Goal: Transaction & Acquisition: Obtain resource

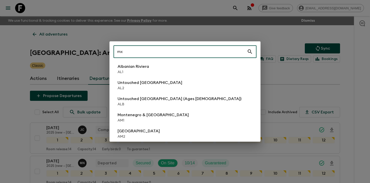
type input "mx3"
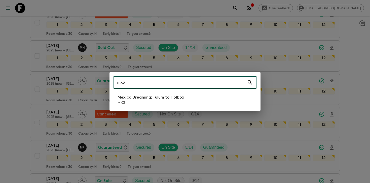
click at [159, 96] on p "Mexico Dreaming: Tulum to Holbox" at bounding box center [151, 97] width 67 height 6
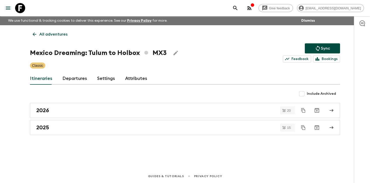
click at [82, 82] on link "Departures" at bounding box center [74, 79] width 25 height 12
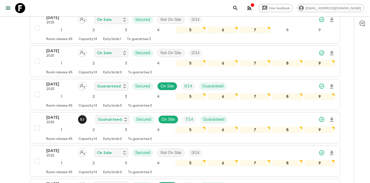
scroll to position [877, 0]
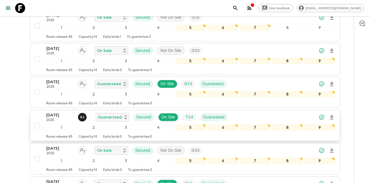
click at [259, 116] on div "[DATE] 2025 [PERSON_NAME] Guaranteed Secured On Site 7 / 14 Guaranteed" at bounding box center [190, 117] width 289 height 10
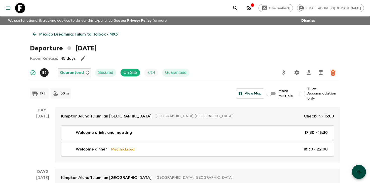
click at [313, 95] on span "Show Accommodation only" at bounding box center [323, 93] width 33 height 15
click at [307, 95] on input "Show Accommodation only" at bounding box center [302, 93] width 10 height 10
checkbox input "true"
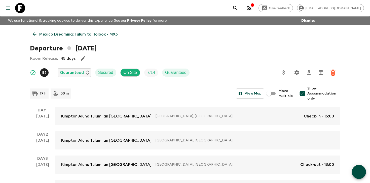
click at [18, 9] on icon at bounding box center [20, 8] width 10 height 10
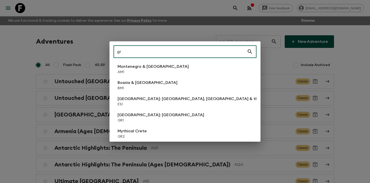
type input "gr1"
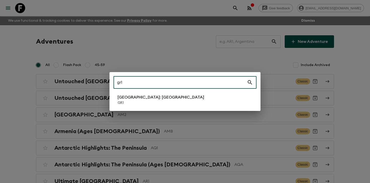
click at [154, 99] on p "[GEOGRAPHIC_DATA]: [GEOGRAPHIC_DATA]" at bounding box center [161, 97] width 87 height 6
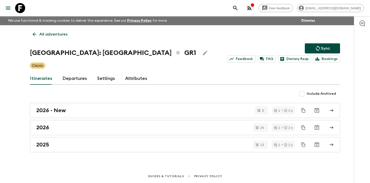
click at [72, 76] on link "Departures" at bounding box center [74, 79] width 25 height 12
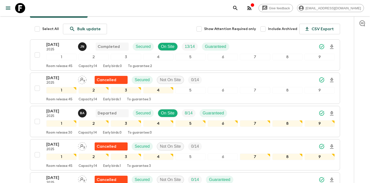
scroll to position [84, 0]
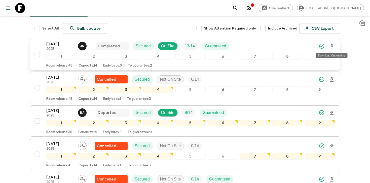
click at [332, 47] on icon "Download Onboarding" at bounding box center [332, 46] width 4 height 4
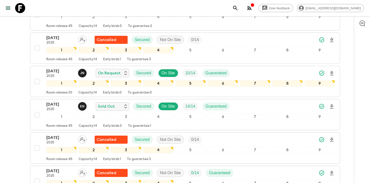
scroll to position [324, 0]
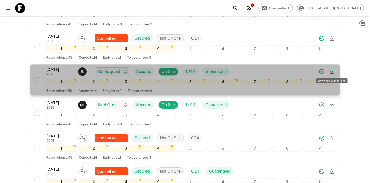
click at [332, 72] on icon "Download Onboarding" at bounding box center [332, 72] width 6 height 6
